Goal: Obtain resource: Obtain resource

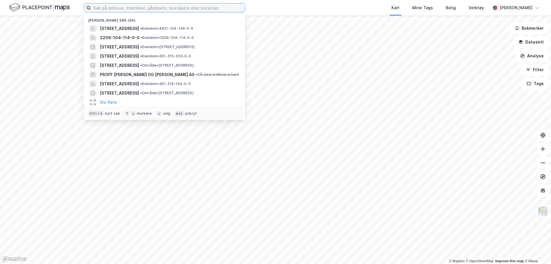
click at [117, 10] on input at bounding box center [168, 7] width 154 height 9
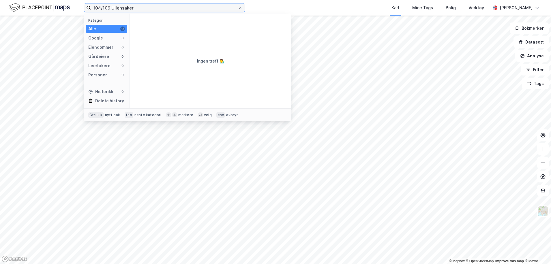
drag, startPoint x: 135, startPoint y: 8, endPoint x: 70, endPoint y: 5, distance: 65.2
click at [70, 5] on div "104/109 Ullensaker Kategori Alle 0 Google 0 Eiendommer 0 Gårdeiere 0 Leietakere…" at bounding box center [275, 8] width 551 height 16
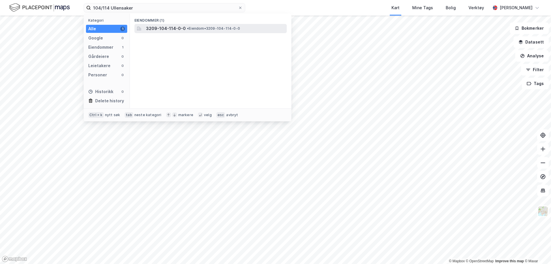
click at [167, 28] on span "3209-104-114-0-0" at bounding box center [166, 28] width 40 height 7
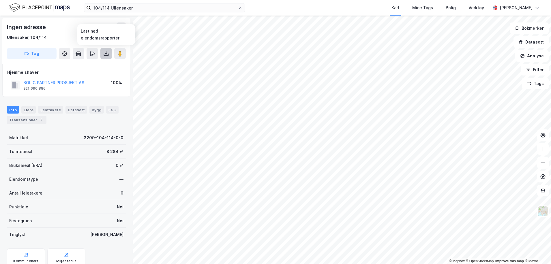
click at [102, 53] on button at bounding box center [106, 54] width 12 height 12
click at [86, 63] on div "Last ned grunnbok" at bounding box center [77, 65] width 33 height 5
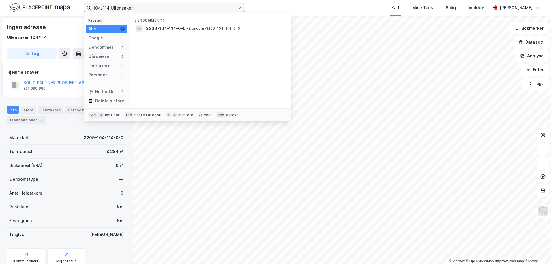
drag, startPoint x: 174, startPoint y: 10, endPoint x: 4, endPoint y: 16, distance: 169.9
click at [11, 9] on div "104/114 Ullensaker Kategori Alle 1 Google 0 Eiendommer 1 Gårdeiere 0 Leietakere…" at bounding box center [275, 8] width 551 height 16
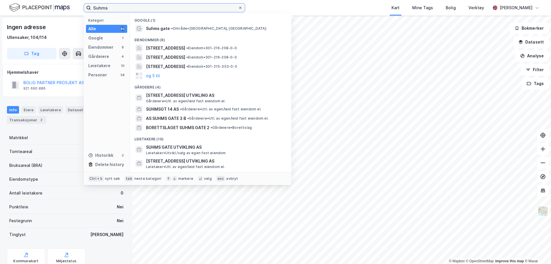
type input "Suhms"
click at [242, 10] on div at bounding box center [239, 7] width 3 height 5
click at [238, 10] on input "Suhms" at bounding box center [164, 7] width 147 height 9
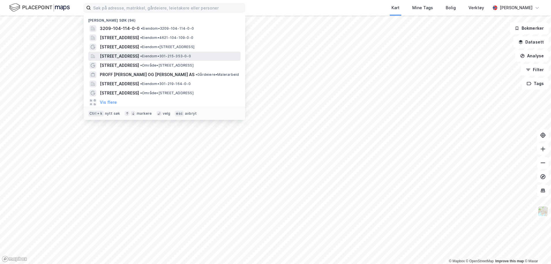
click at [126, 58] on span "[STREET_ADDRESS]" at bounding box center [119, 56] width 39 height 7
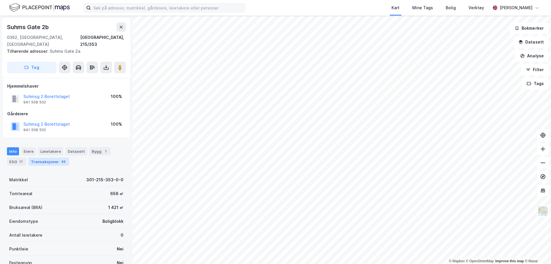
click at [57, 158] on div "Transaksjoner 48" at bounding box center [49, 162] width 40 height 8
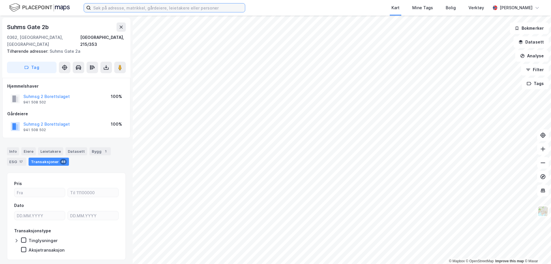
click at [189, 10] on input at bounding box center [168, 7] width 154 height 9
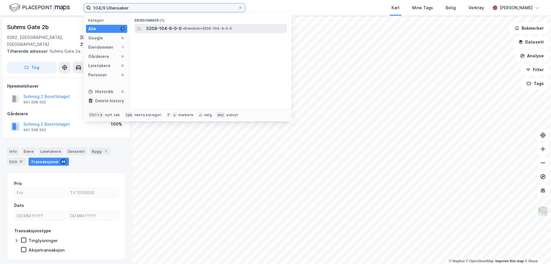
type input "104/9 Ullensaker"
click at [195, 26] on span "• Eiendom • 3209-104-9-0-0" at bounding box center [207, 28] width 49 height 5
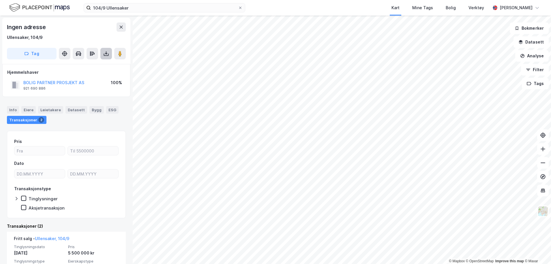
click at [102, 53] on button at bounding box center [106, 54] width 12 height 12
click at [89, 67] on div "Last ned grunnbok" at bounding box center [77, 65] width 33 height 5
